Goal: Task Accomplishment & Management: Use online tool/utility

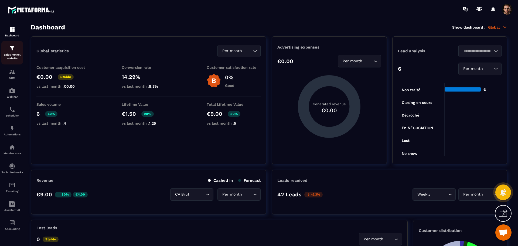
click at [13, 61] on link "Sales Funnel Website" at bounding box center [12, 52] width 22 height 23
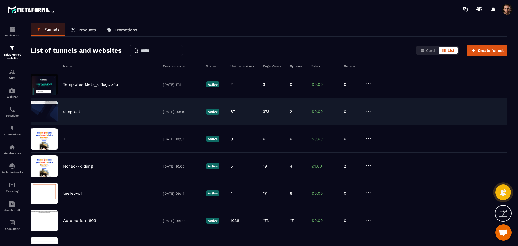
click at [251, 104] on div "dangtest [DATE] 09:40 Active 67 373 2 €0.00 0" at bounding box center [269, 111] width 476 height 27
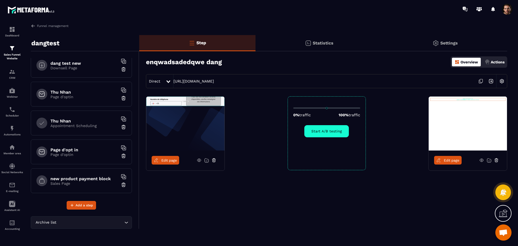
scroll to position [239, 0]
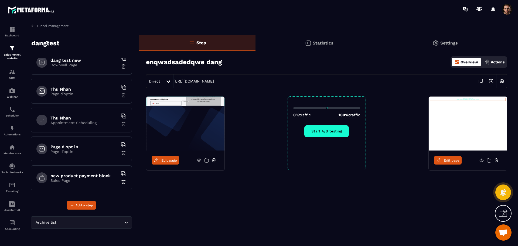
click at [85, 178] on p "Sales Page" at bounding box center [83, 180] width 67 height 4
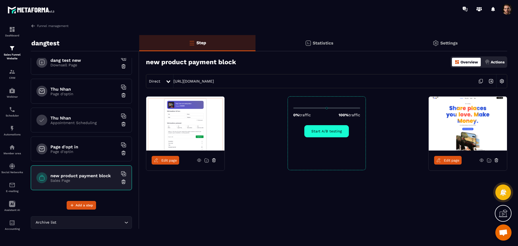
click at [85, 153] on p "Page d'optin" at bounding box center [83, 151] width 67 height 4
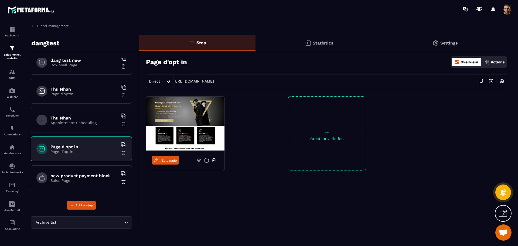
click at [121, 155] on img at bounding box center [123, 152] width 5 height 5
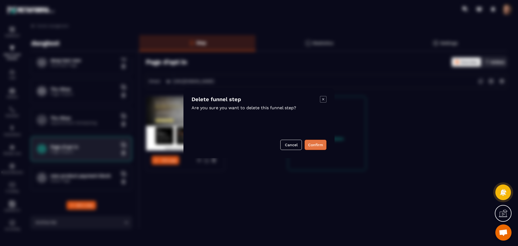
click at [310, 144] on button "Confirm" at bounding box center [315, 145] width 22 height 10
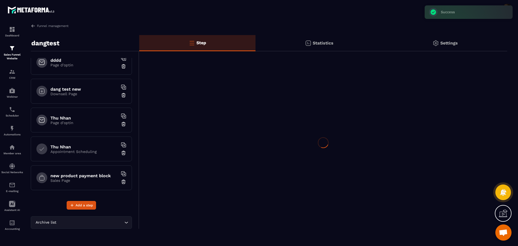
scroll to position [210, 0]
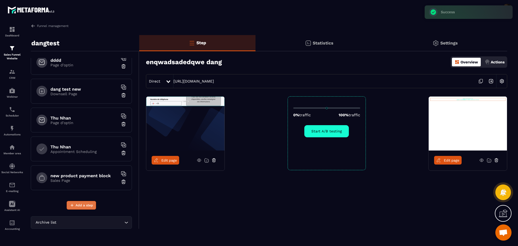
click at [91, 209] on button "Add a step" at bounding box center [81, 205] width 29 height 9
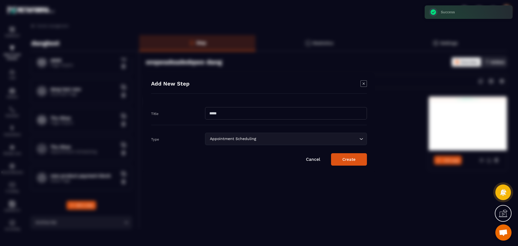
drag, startPoint x: 278, startPoint y: 114, endPoint x: 275, endPoint y: 114, distance: 3.2
click at [278, 115] on input "Modal window" at bounding box center [286, 113] width 162 height 12
type input "**********"
click at [247, 136] on div "Appointment Scheduling" at bounding box center [283, 139] width 150 height 6
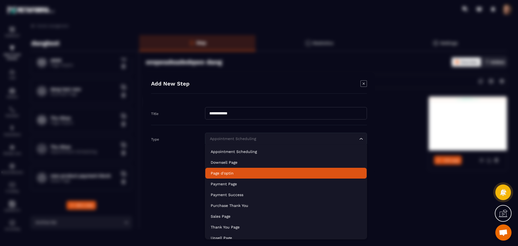
click at [258, 171] on p "Page d'optin" at bounding box center [286, 172] width 150 height 5
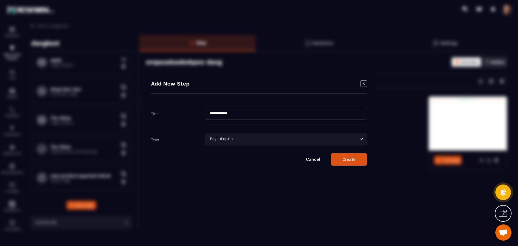
click at [348, 164] on button "Create" at bounding box center [349, 159] width 36 height 12
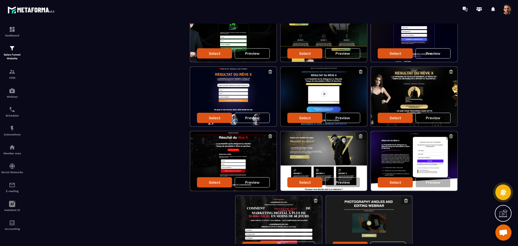
scroll to position [452, 0]
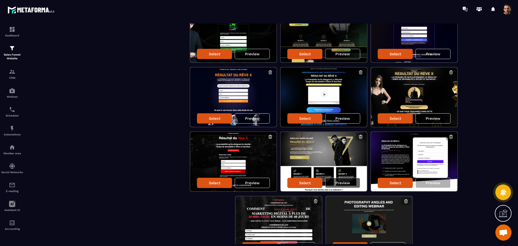
click at [345, 182] on p "Preview" at bounding box center [342, 183] width 15 height 4
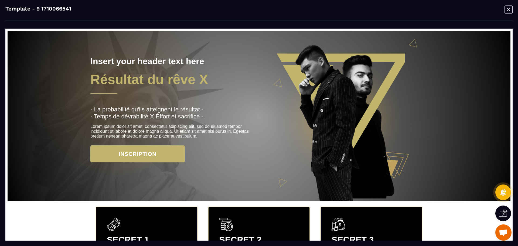
scroll to position [450, 0]
click at [506, 9] on icon "Modal window" at bounding box center [508, 9] width 8 height 8
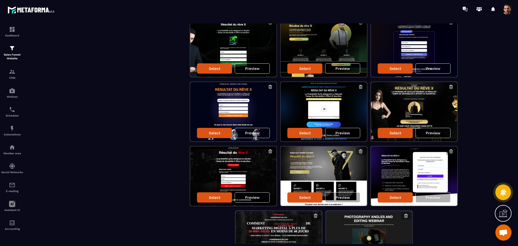
scroll to position [437, 0]
click at [431, 135] on p "Preview" at bounding box center [432, 133] width 15 height 4
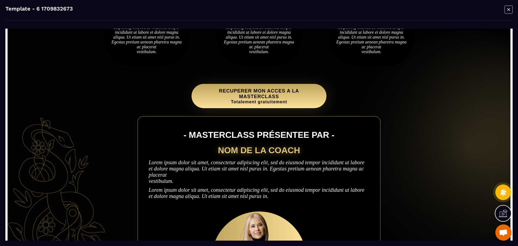
scroll to position [558, 0]
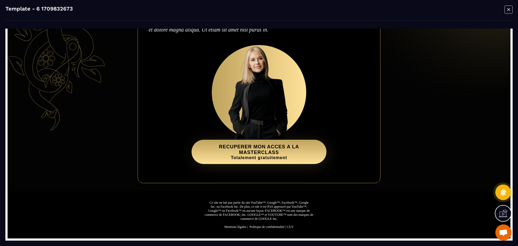
click at [509, 10] on icon "Modal window" at bounding box center [508, 9] width 8 height 8
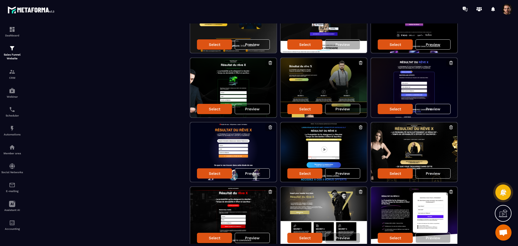
scroll to position [395, 0]
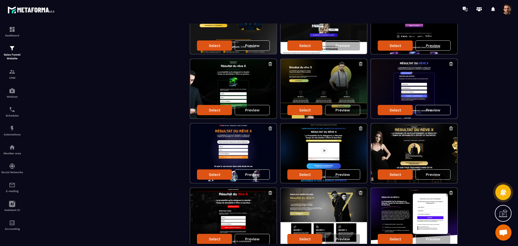
click at [343, 176] on p "Preview" at bounding box center [342, 174] width 15 height 4
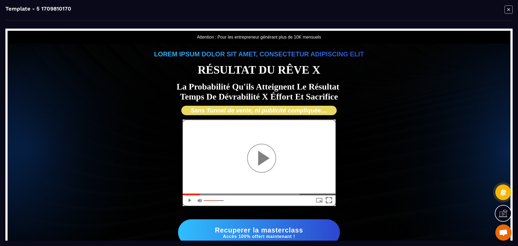
scroll to position [0, 0]
click at [504, 12] on div "Template - 5 1709810170" at bounding box center [258, 12] width 507 height 15
click at [506, 11] on icon "Modal window" at bounding box center [508, 9] width 8 height 8
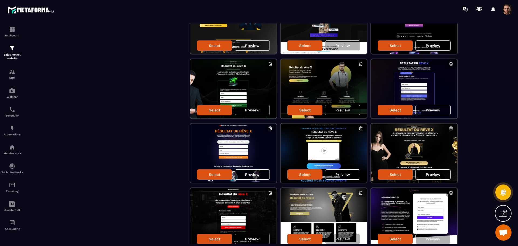
click at [249, 176] on p "Preview" at bounding box center [252, 174] width 15 height 4
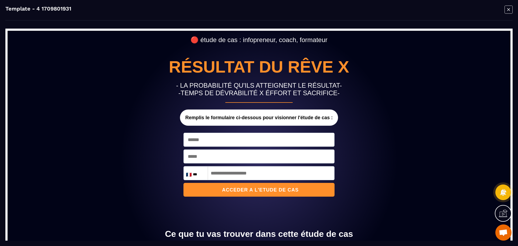
click at [505, 11] on icon "Modal window" at bounding box center [508, 9] width 8 height 8
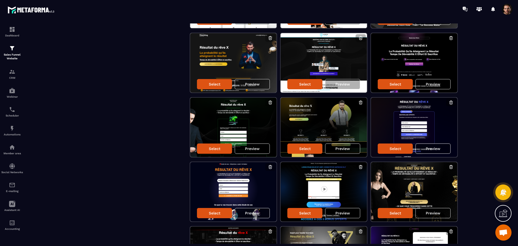
scroll to position [356, 0]
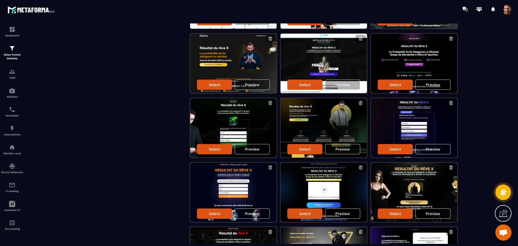
click at [353, 150] on div "Preview" at bounding box center [342, 149] width 35 height 10
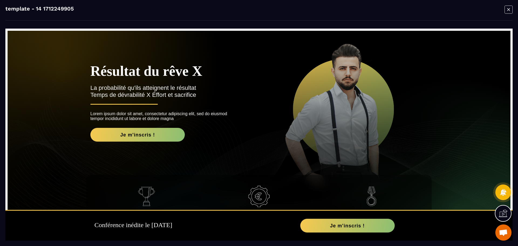
scroll to position [0, 0]
click at [510, 10] on icon "Modal window" at bounding box center [508, 9] width 8 height 8
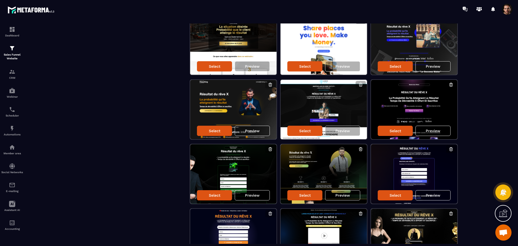
scroll to position [310, 0]
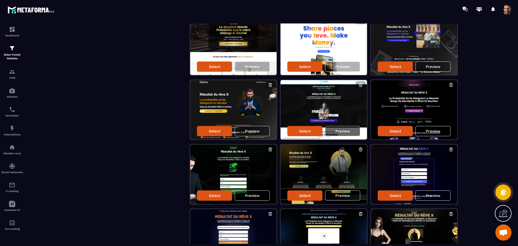
click at [351, 130] on div "Preview" at bounding box center [342, 131] width 35 height 10
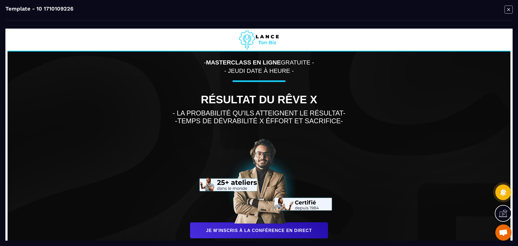
scroll to position [0, 0]
click at [507, 11] on icon "Modal window" at bounding box center [508, 9] width 8 height 8
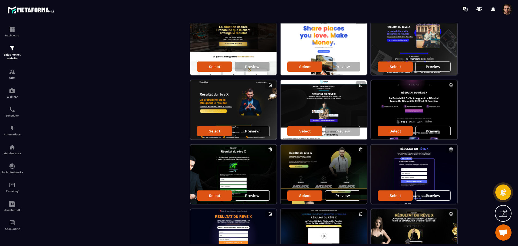
click at [253, 132] on p "Preview" at bounding box center [252, 131] width 15 height 4
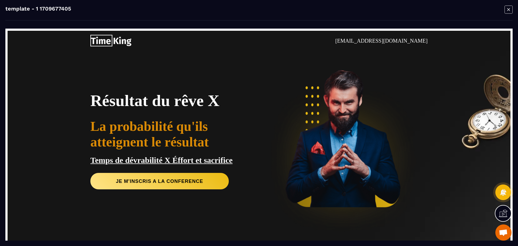
click at [505, 8] on icon "Modal window" at bounding box center [508, 9] width 8 height 8
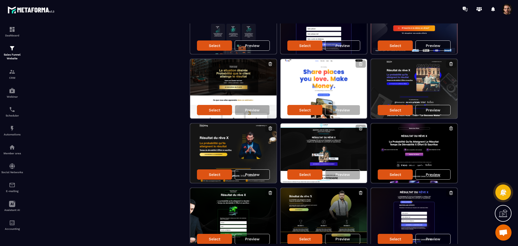
scroll to position [266, 0]
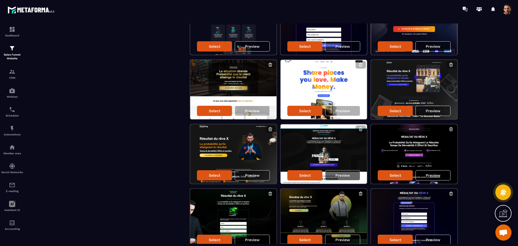
click at [347, 174] on p "Preview" at bounding box center [342, 175] width 15 height 4
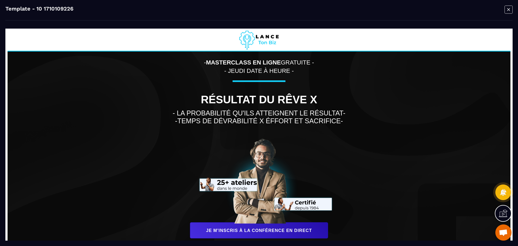
scroll to position [266, 0]
click at [506, 6] on icon "Modal window" at bounding box center [508, 10] width 8 height 8
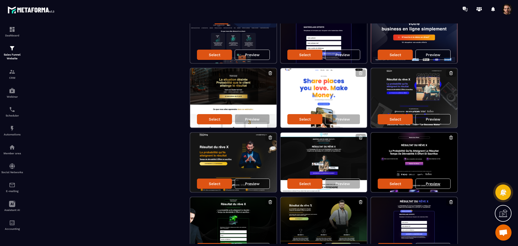
scroll to position [256, 0]
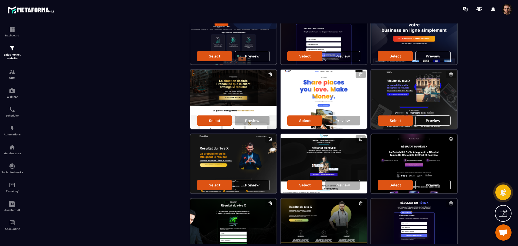
click at [256, 187] on div "Preview" at bounding box center [252, 185] width 35 height 10
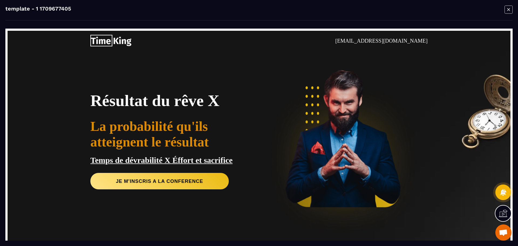
scroll to position [0, 0]
click at [506, 10] on icon "Modal window" at bounding box center [508, 9] width 8 height 8
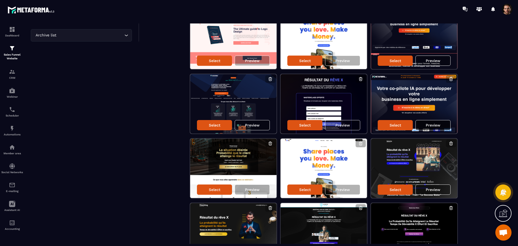
scroll to position [187, 0]
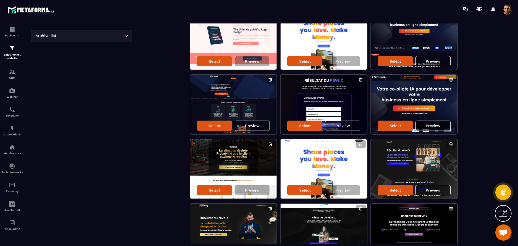
click at [427, 123] on div "Preview" at bounding box center [432, 126] width 35 height 10
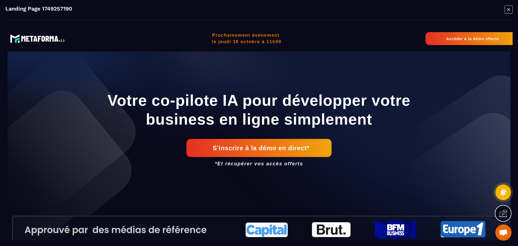
scroll to position [0, 0]
click at [509, 8] on icon "Modal window" at bounding box center [508, 9] width 8 height 8
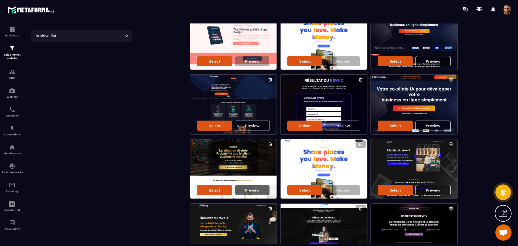
click at [257, 194] on div "Preview" at bounding box center [252, 190] width 35 height 10
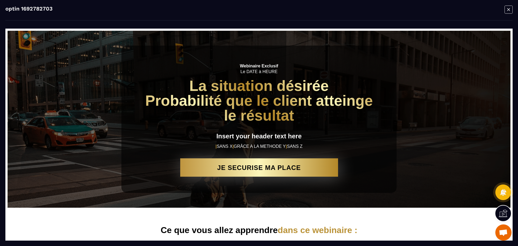
click at [511, 10] on icon "Modal window" at bounding box center [508, 9] width 8 height 8
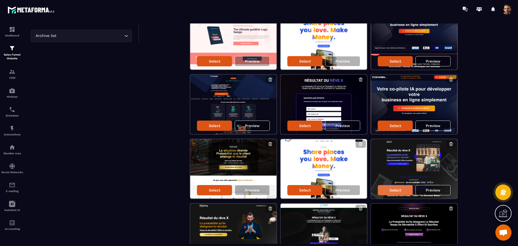
scroll to position [186, 0]
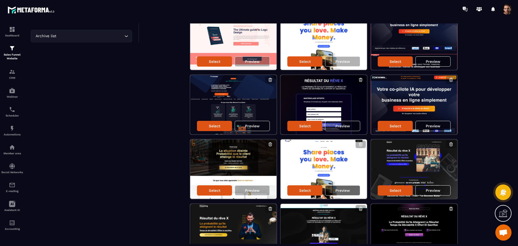
click at [351, 192] on div "Preview" at bounding box center [342, 190] width 35 height 10
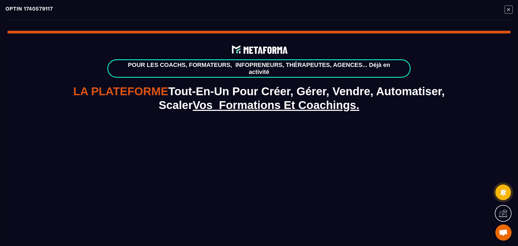
scroll to position [0, 0]
click at [508, 10] on icon "Modal window" at bounding box center [508, 9] width 8 height 8
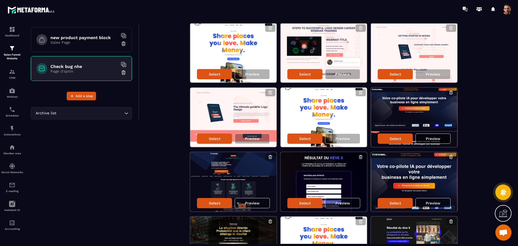
scroll to position [109, 0]
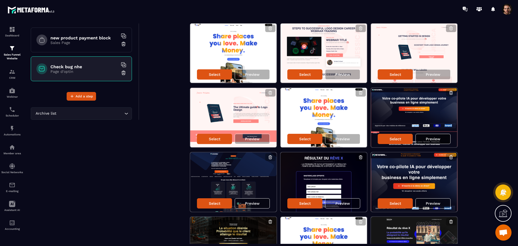
click at [424, 136] on div "Preview" at bounding box center [432, 139] width 35 height 10
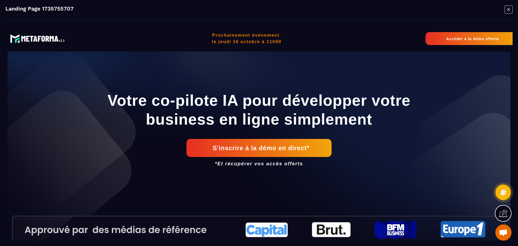
scroll to position [0, 0]
click at [505, 9] on icon "Modal window" at bounding box center [508, 9] width 8 height 8
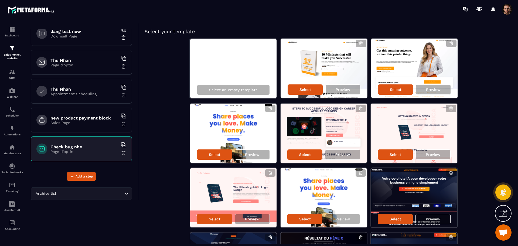
scroll to position [3, 0]
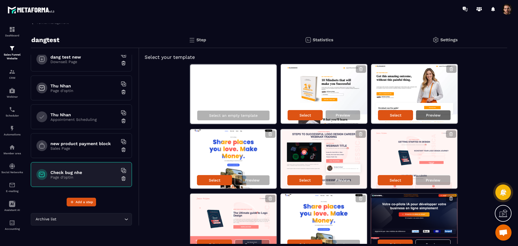
click at [437, 112] on div "Preview" at bounding box center [432, 115] width 35 height 10
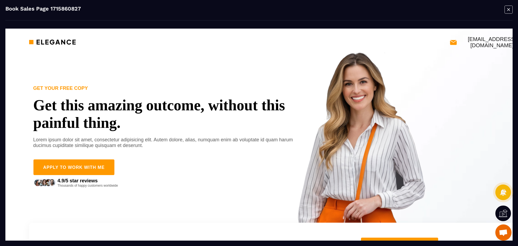
scroll to position [0, 0]
click at [508, 6] on icon "Modal window" at bounding box center [508, 9] width 8 height 8
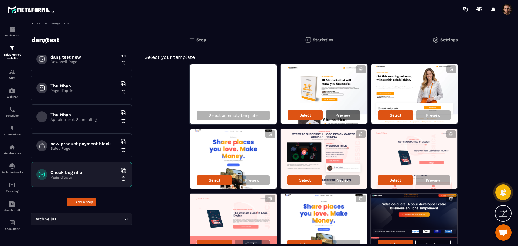
click at [340, 117] on div "Preview" at bounding box center [342, 115] width 35 height 10
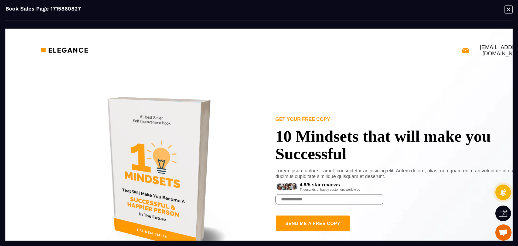
click at [508, 9] on icon "Modal window" at bounding box center [508, 9] width 8 height 8
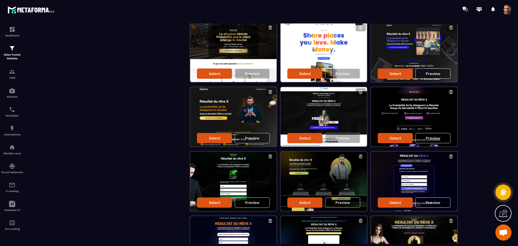
scroll to position [486, 0]
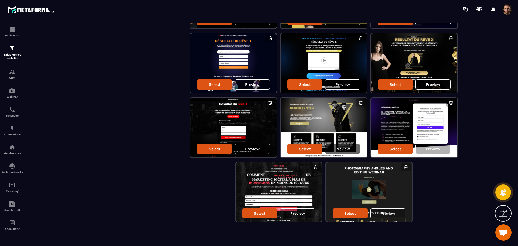
click at [350, 149] on div "Preview" at bounding box center [342, 149] width 35 height 10
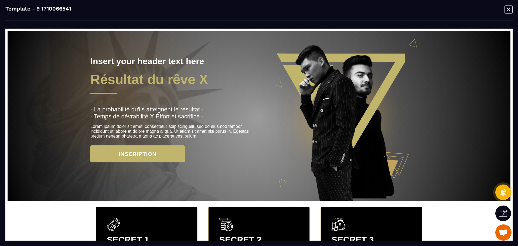
scroll to position [0, 0]
click at [507, 6] on icon "Modal window" at bounding box center [508, 9] width 8 height 8
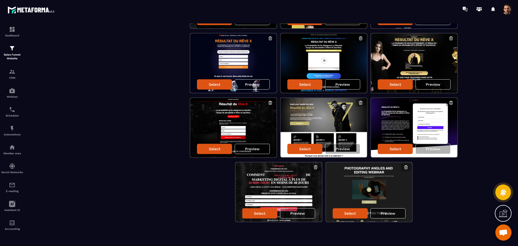
click at [379, 214] on div "Preview" at bounding box center [387, 213] width 35 height 10
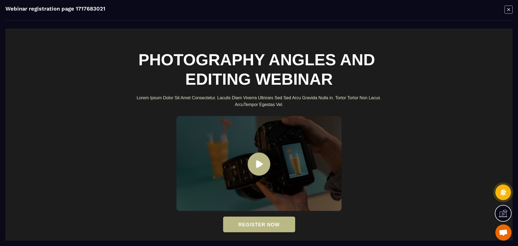
click at [505, 7] on icon "Modal window" at bounding box center [508, 9] width 8 height 8
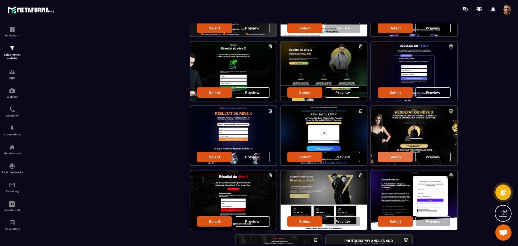
scroll to position [413, 0]
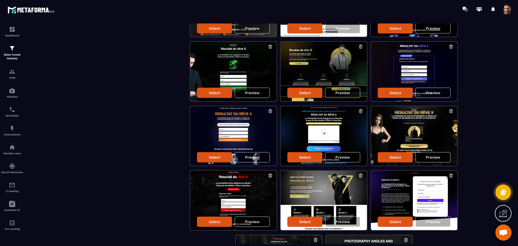
click at [427, 156] on p "Preview" at bounding box center [432, 157] width 15 height 4
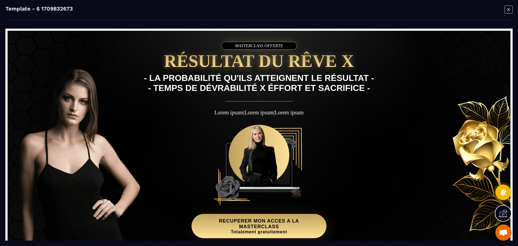
scroll to position [0, 0]
click at [509, 9] on icon "Modal window" at bounding box center [508, 9] width 3 height 3
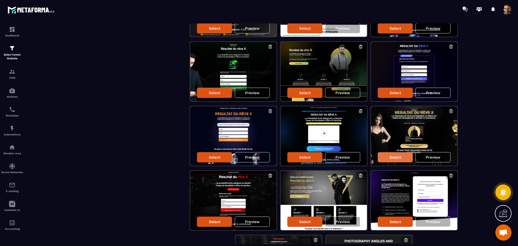
click at [391, 159] on p "Select" at bounding box center [395, 157] width 12 height 4
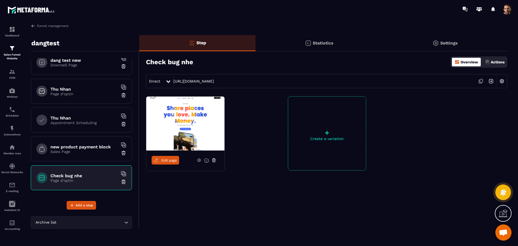
click at [154, 160] on icon at bounding box center [156, 160] width 5 height 5
